Goal: Task Accomplishment & Management: Manage account settings

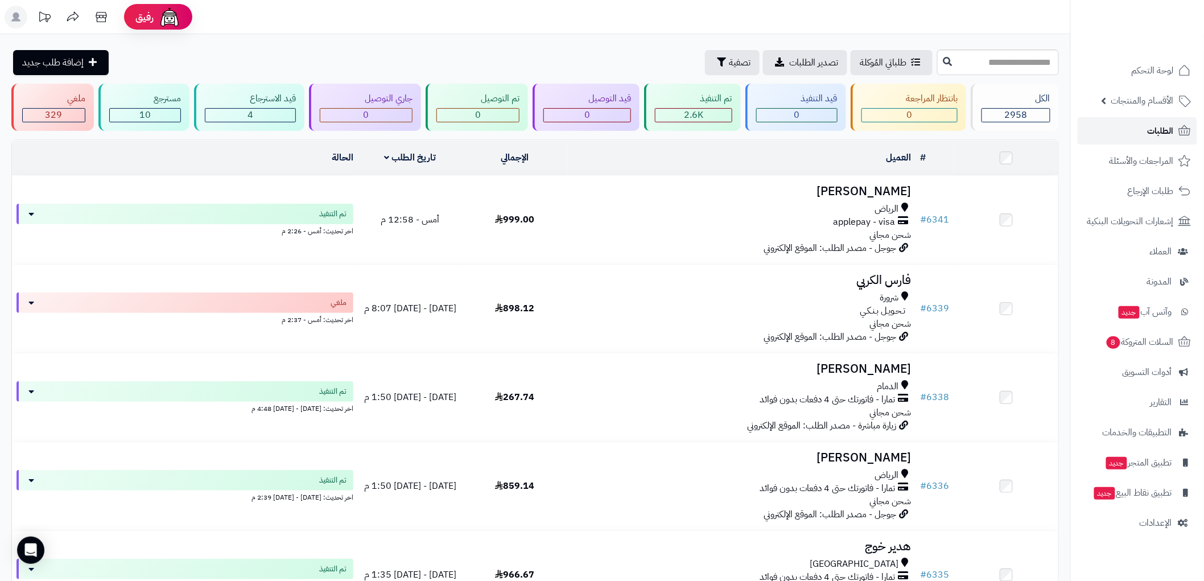
click at [1162, 133] on span "الطلبات" at bounding box center [1161, 131] width 26 height 16
click at [1145, 343] on span "السلات المتروكة 8" at bounding box center [1139, 342] width 69 height 16
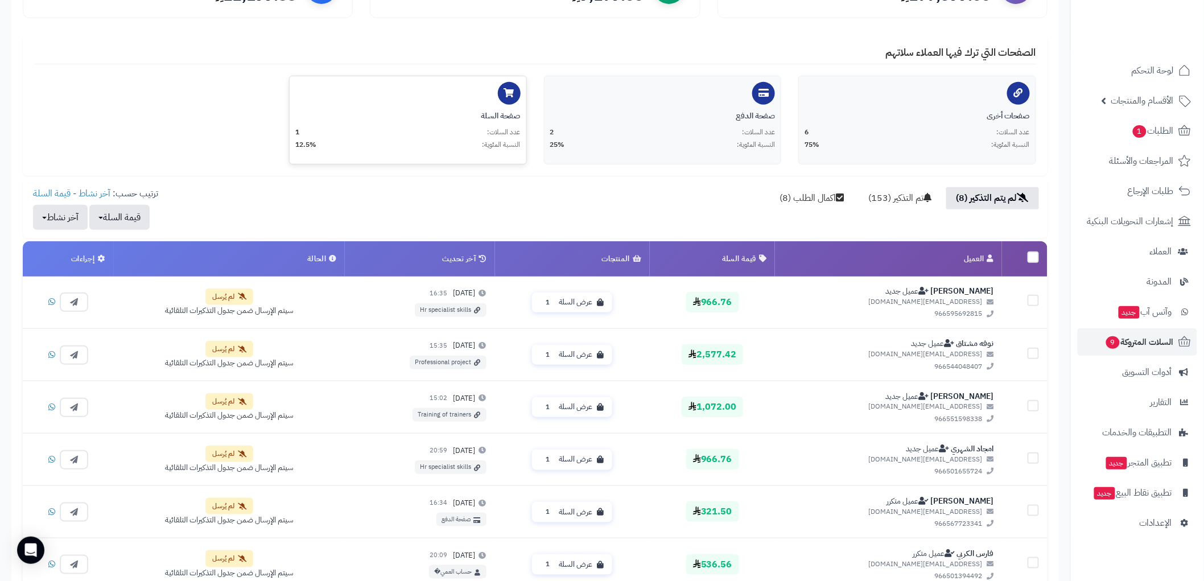
scroll to position [190, 0]
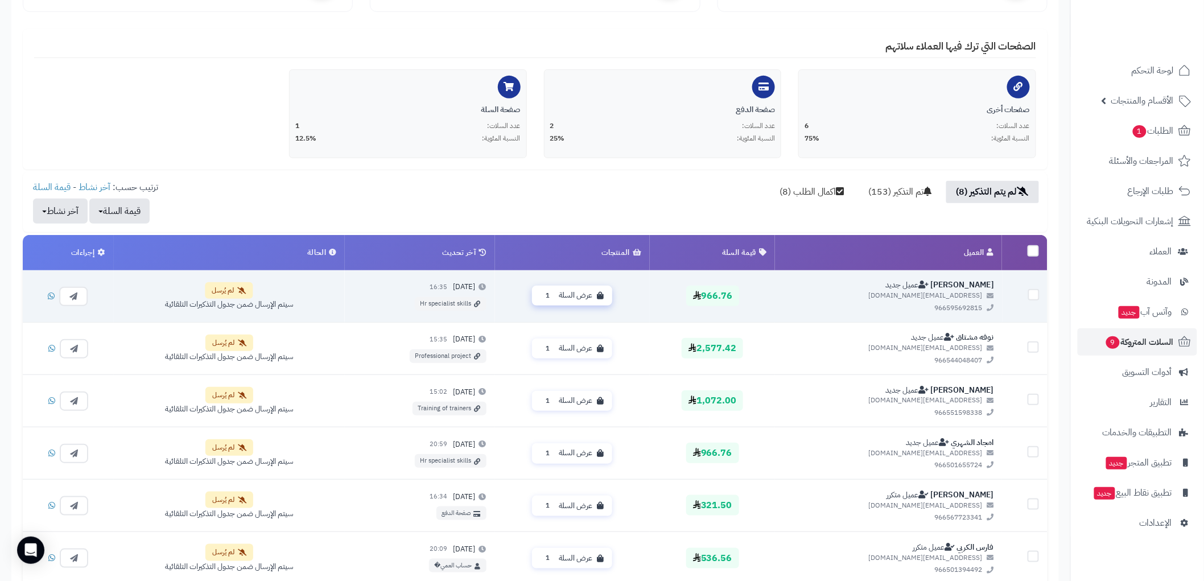
click at [584, 292] on span "عرض السلة" at bounding box center [576, 295] width 34 height 11
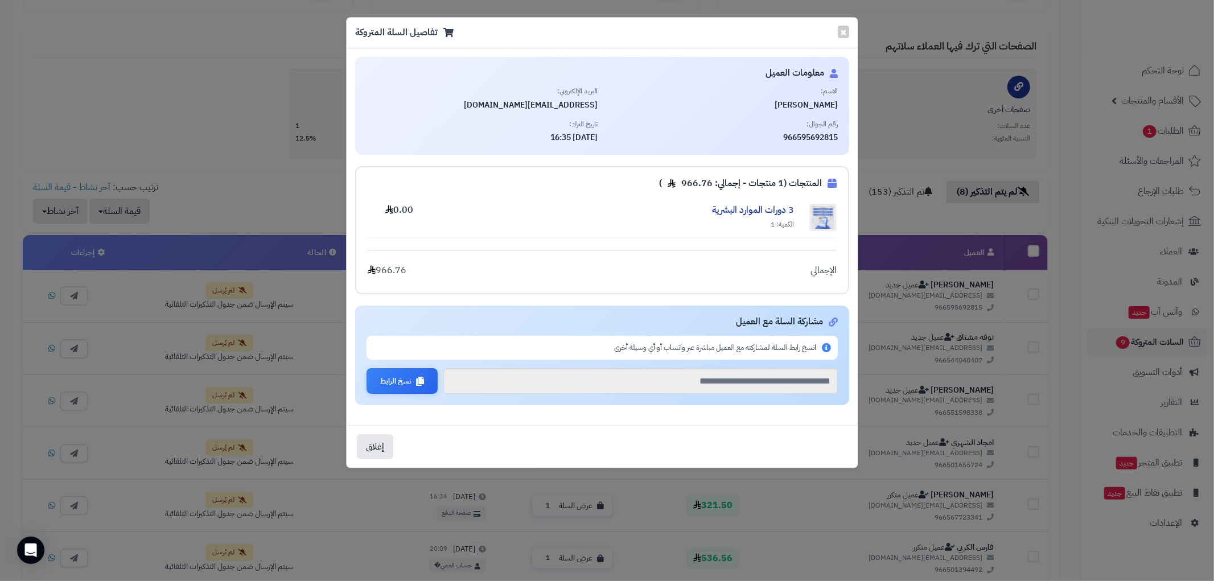
click at [220, 117] on div "**********" at bounding box center [607, 290] width 1214 height 581
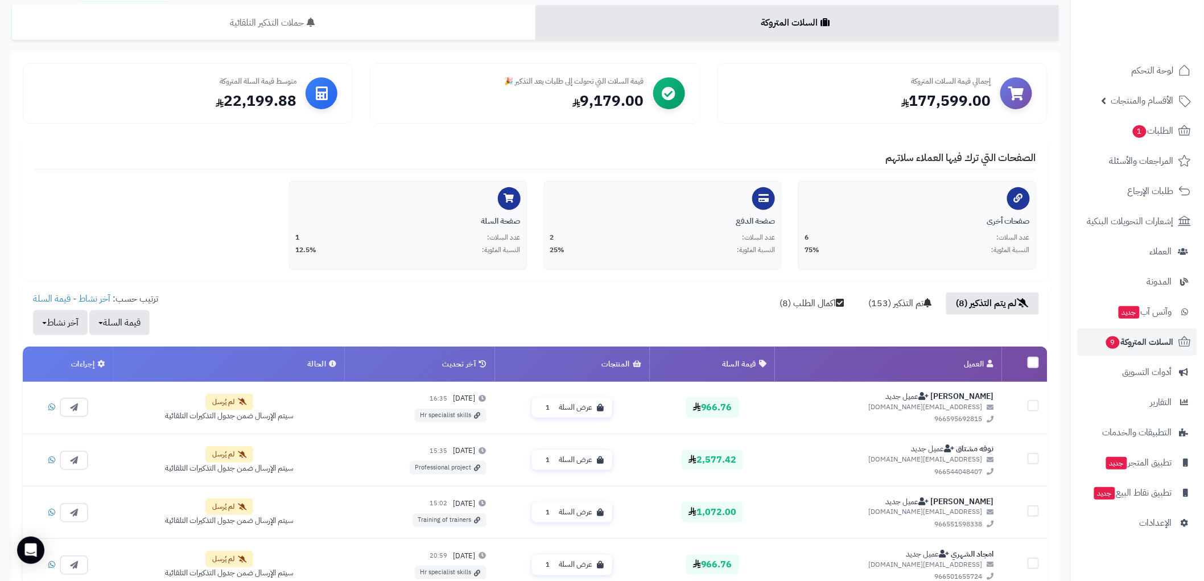
scroll to position [63, 0]
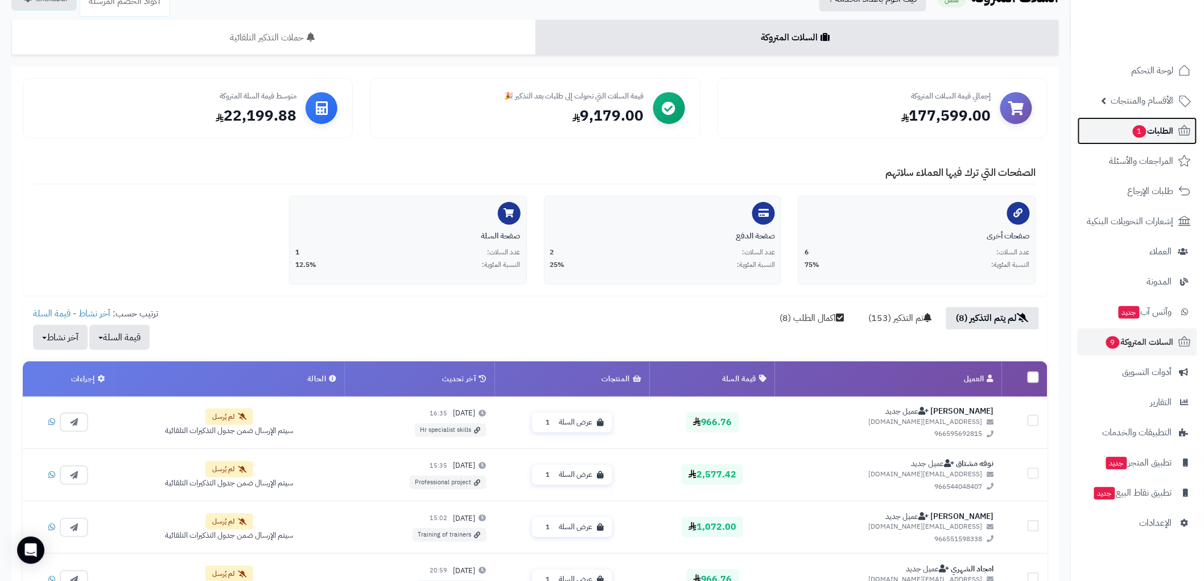
click at [1174, 129] on span "الطلبات 1" at bounding box center [1153, 131] width 42 height 16
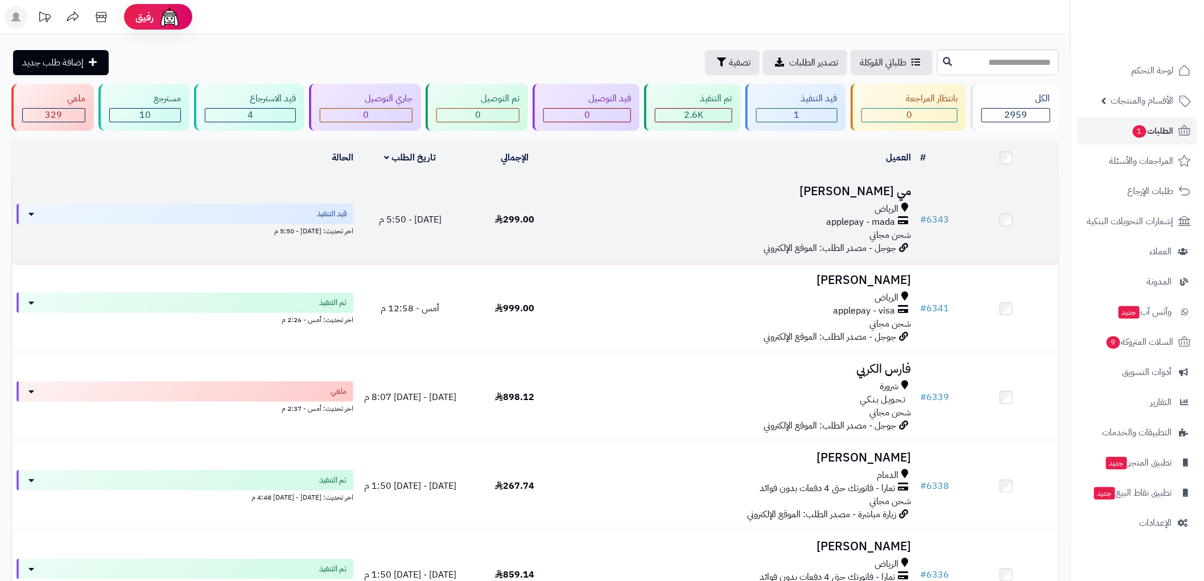
click at [803, 185] on h3 "مي السويلم" at bounding box center [741, 191] width 339 height 13
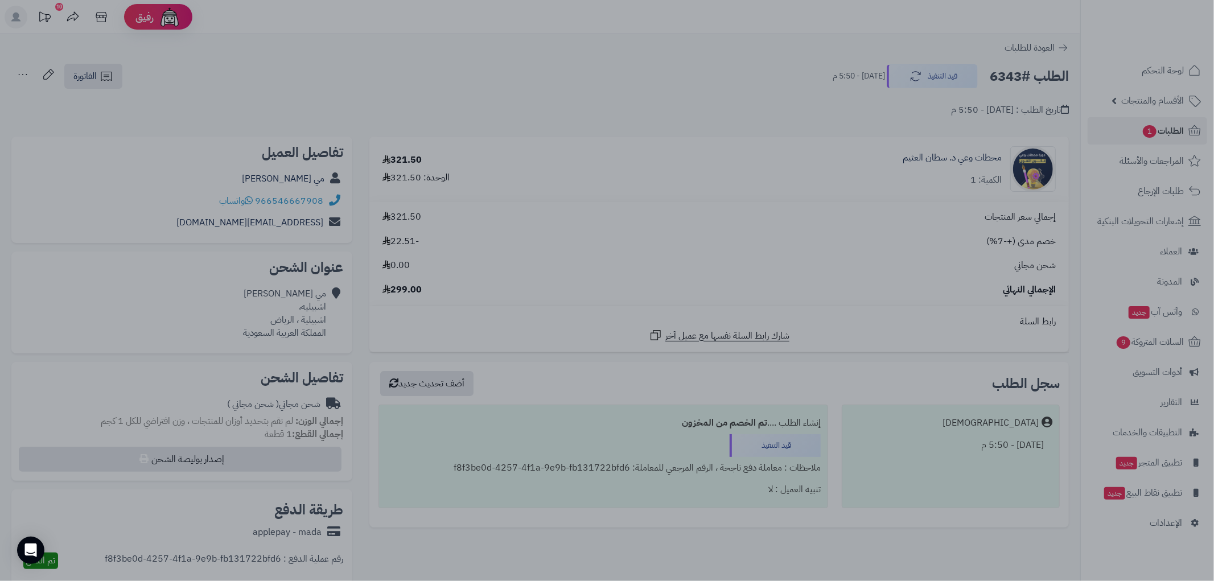
click at [833, 220] on div at bounding box center [607, 290] width 1214 height 581
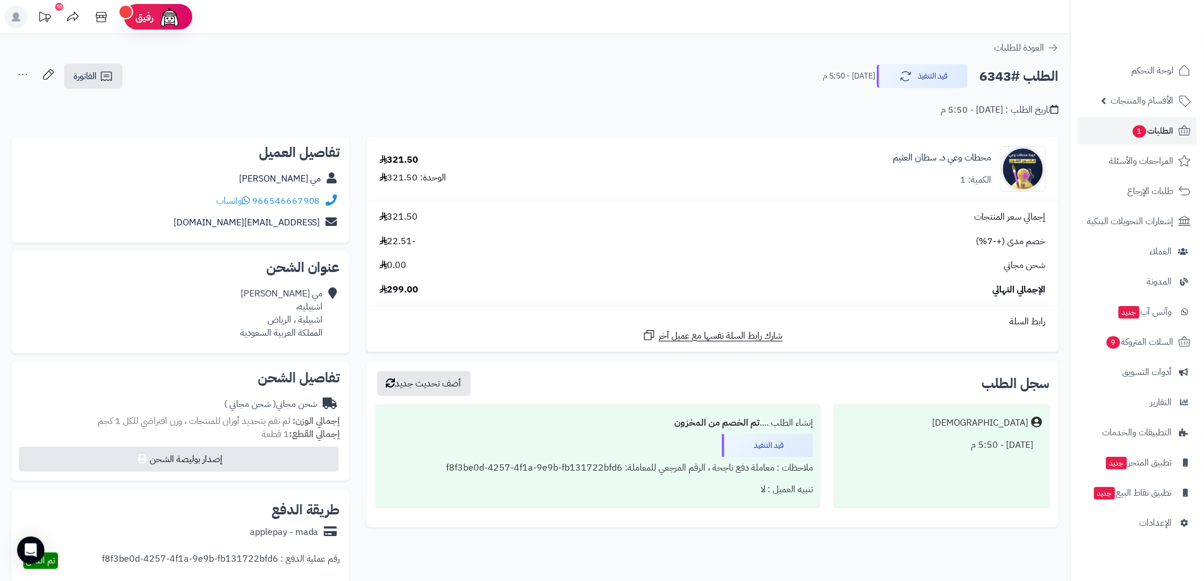
click at [253, 201] on div "966546667908 واتساب" at bounding box center [268, 201] width 104 height 13
click at [241, 201] on span "واتساب" at bounding box center [233, 201] width 34 height 14
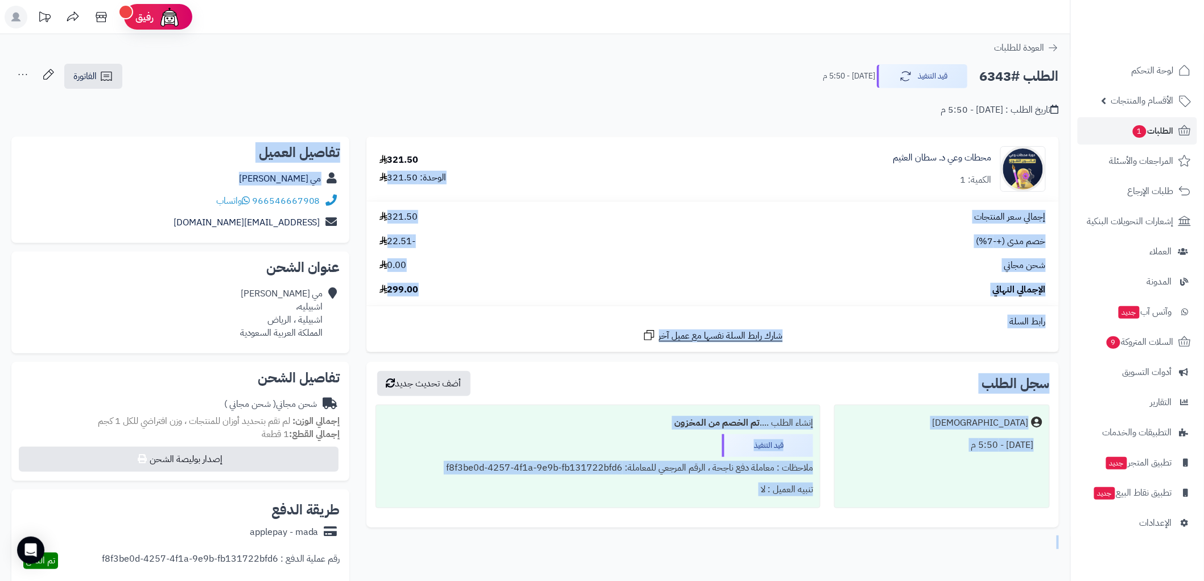
drag, startPoint x: 340, startPoint y: 202, endPoint x: 533, endPoint y: 128, distance: 206.9
click at [536, 157] on div "**********" at bounding box center [535, 462] width 1065 height 650
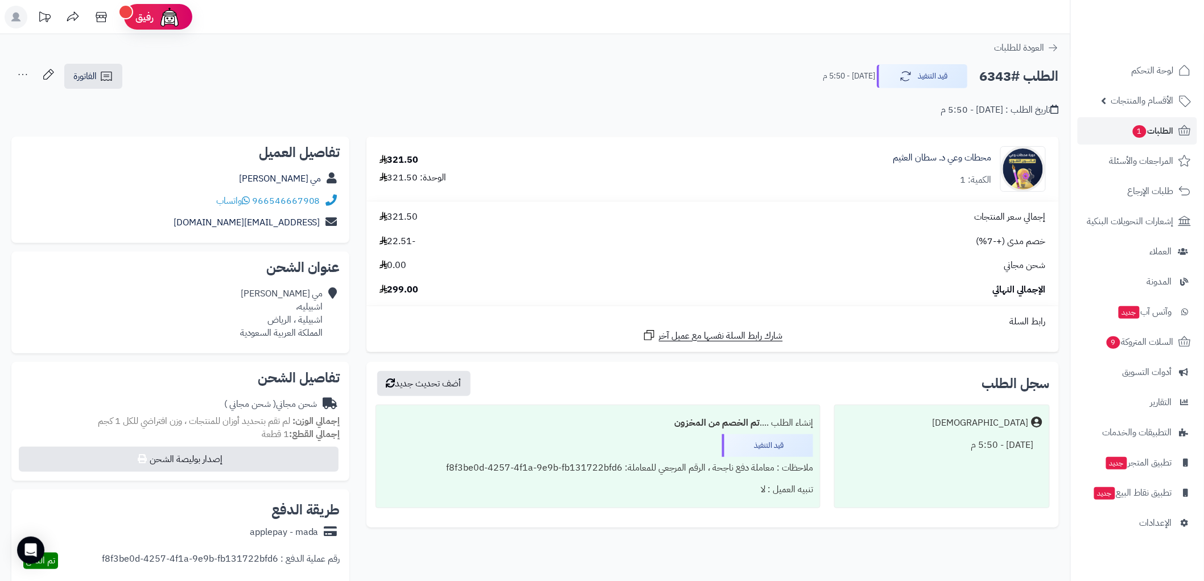
click at [530, 90] on div "تاريخ الطلب : [DATE] - 5:50 م" at bounding box center [535, 103] width 1048 height 27
click at [1173, 134] on span "الطلبات 1" at bounding box center [1153, 131] width 42 height 16
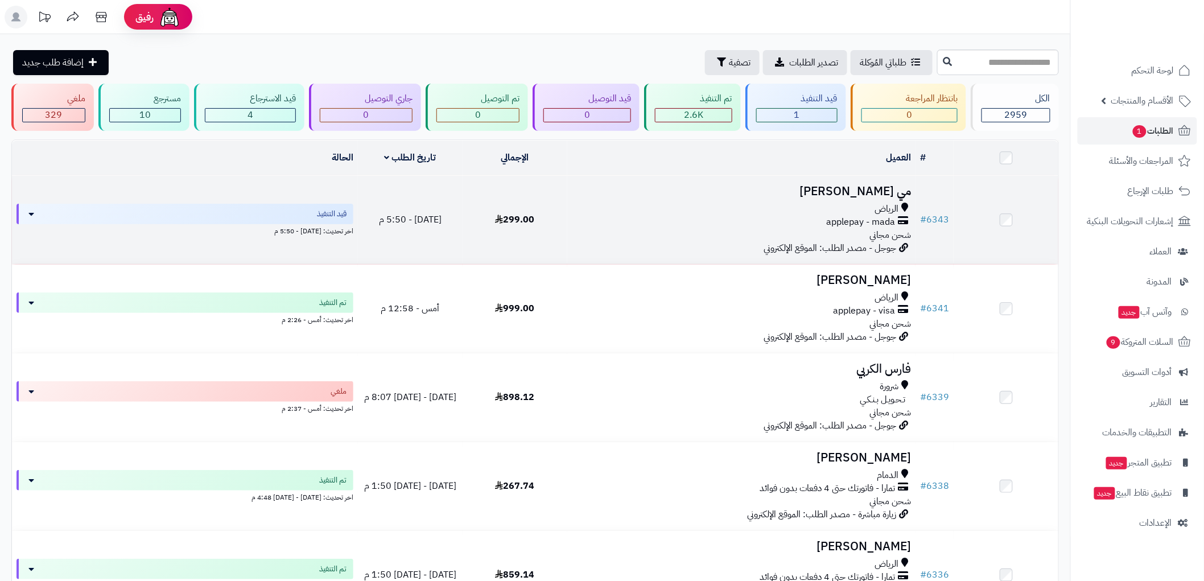
click at [702, 203] on div "الرياض" at bounding box center [741, 209] width 339 height 13
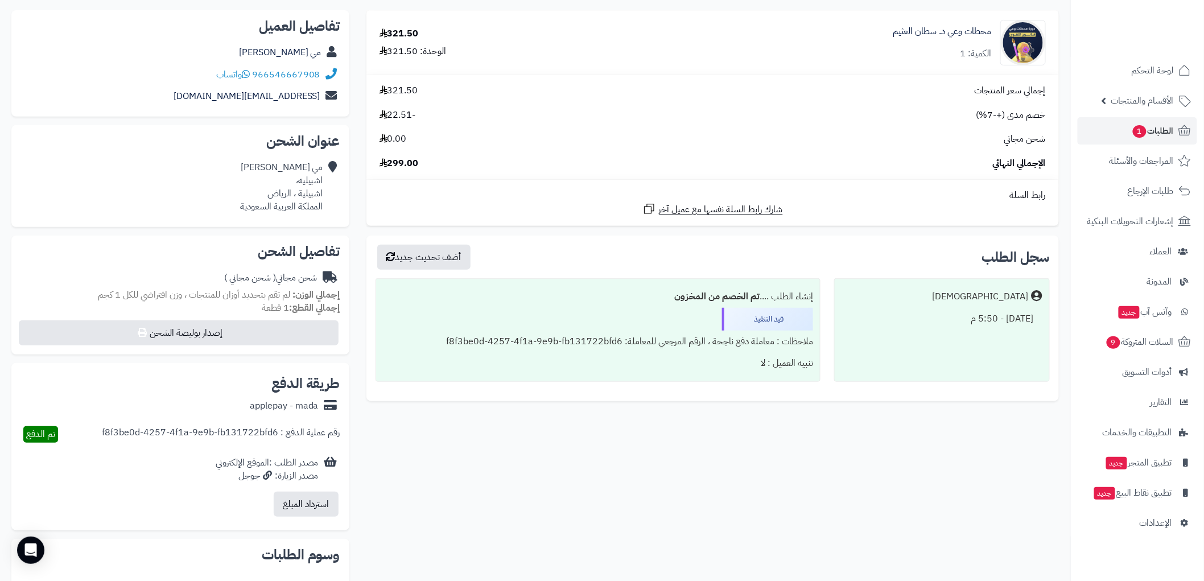
scroll to position [63, 0]
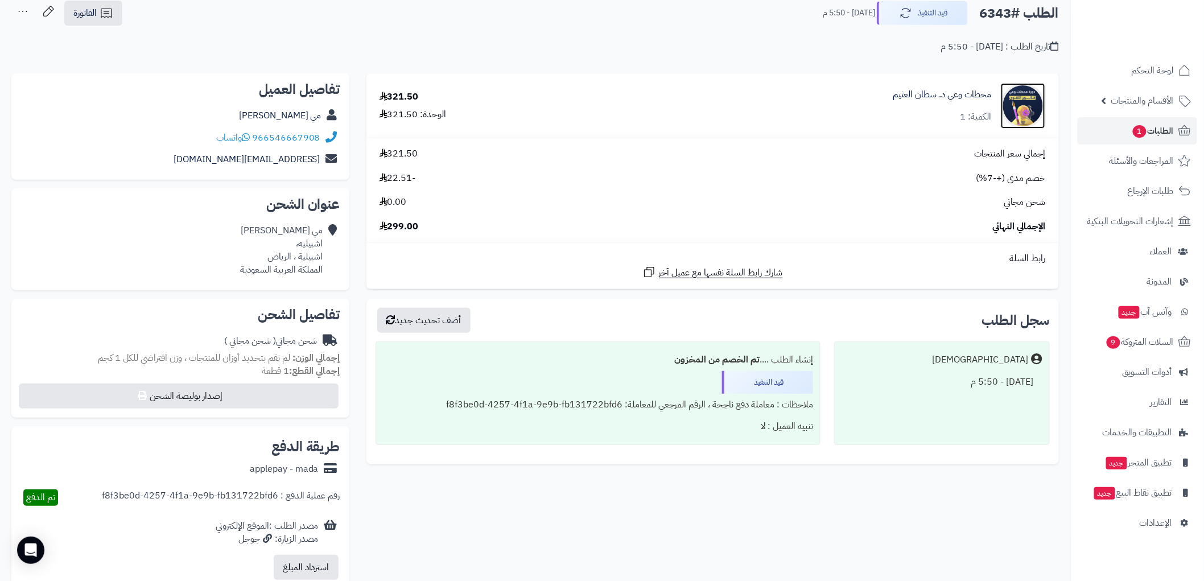
click at [1022, 106] on img at bounding box center [1023, 106] width 44 height 46
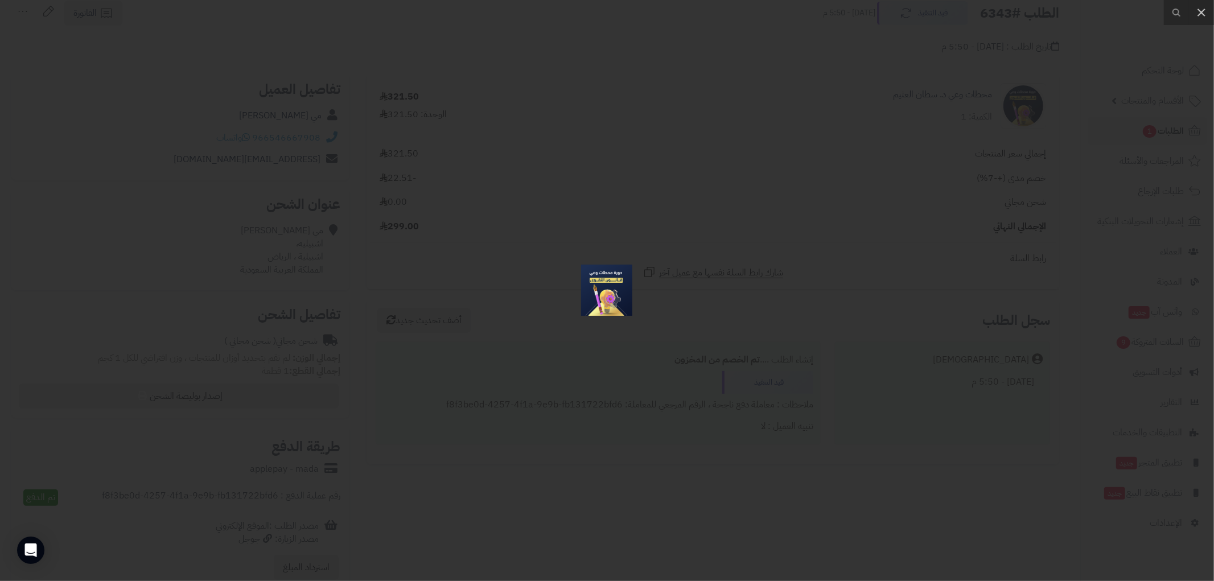
click at [957, 141] on div at bounding box center [607, 290] width 1214 height 581
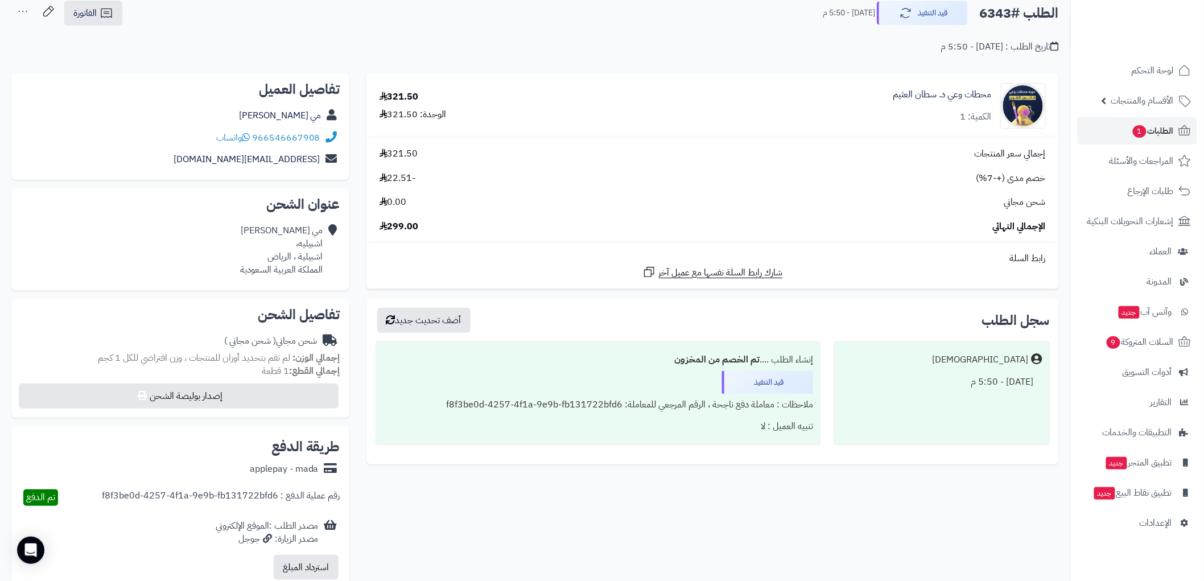
click at [956, 106] on div "محطات وعي د. [PERSON_NAME] الكمية: 1" at bounding box center [942, 105] width 99 height 35
click at [964, 92] on link "محطات وعي د. سطان العثيم" at bounding box center [942, 94] width 99 height 13
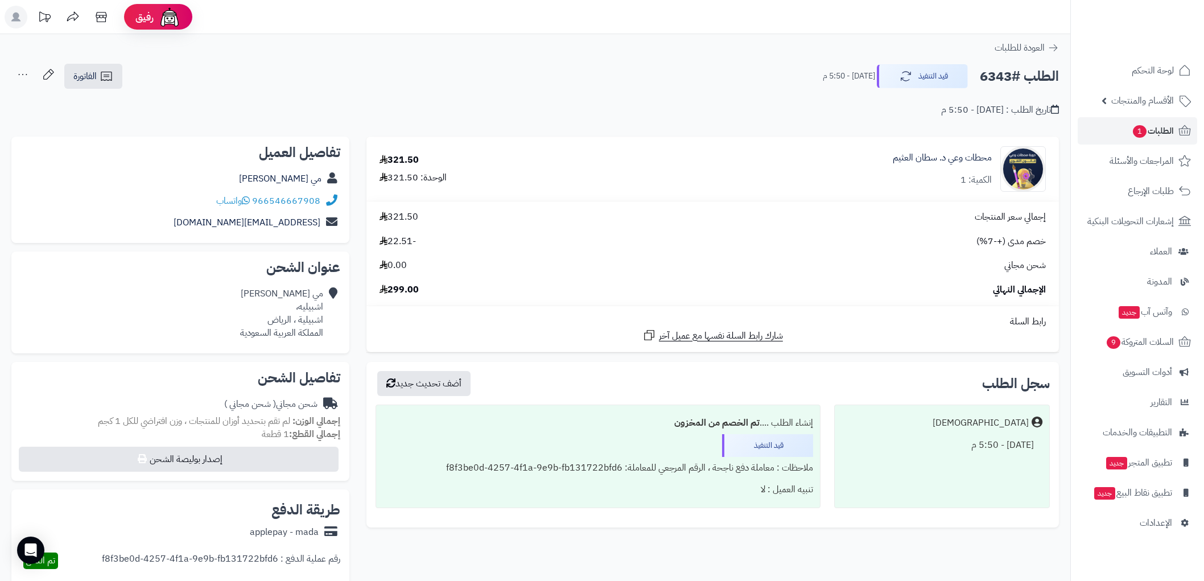
scroll to position [63, 0]
